Goal: Transaction & Acquisition: Purchase product/service

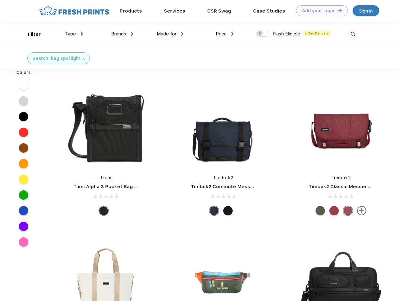
click at [319, 11] on link "Add your Logo Design Tool" at bounding box center [322, 10] width 52 height 11
click at [0, 0] on div "Design Tool" at bounding box center [0, 0] width 0 height 0
click at [337, 10] on link "Add your Logo Design Tool" at bounding box center [322, 10] width 52 height 11
click at [30, 34] on div "Filter" at bounding box center [34, 34] width 13 height 7
click at [74, 34] on span "Type" at bounding box center [70, 34] width 11 height 6
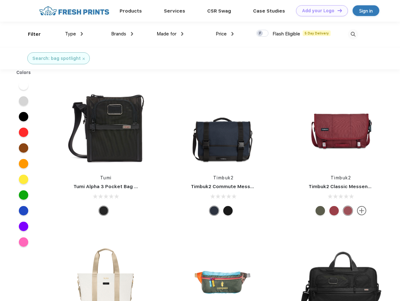
click at [122, 34] on span "Brands" at bounding box center [118, 34] width 15 height 6
click at [170, 34] on span "Made for" at bounding box center [167, 34] width 20 height 6
click at [225, 34] on span "Price" at bounding box center [221, 34] width 11 height 6
click at [262, 34] on div at bounding box center [262, 33] width 12 height 7
click at [260, 34] on input "checkbox" at bounding box center [258, 31] width 4 height 4
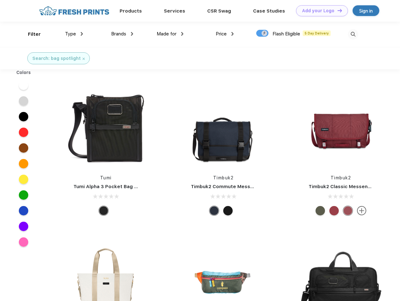
click at [353, 34] on img at bounding box center [353, 34] width 10 height 10
